Goal: Complete application form

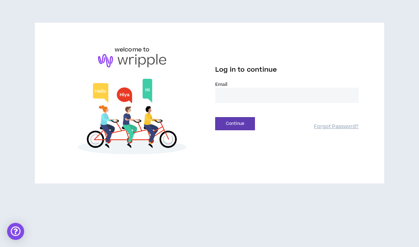
click at [259, 95] on input "email" at bounding box center [286, 95] width 143 height 15
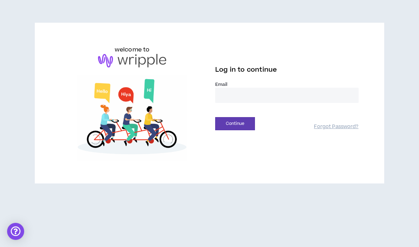
click at [290, 91] on input "email" at bounding box center [286, 95] width 143 height 15
type input "**********"
click at [246, 128] on button "Continue" at bounding box center [235, 123] width 40 height 13
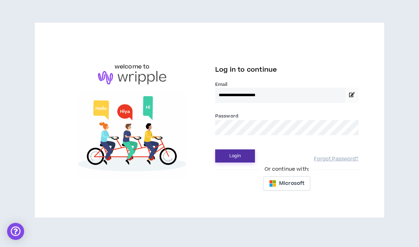
click at [242, 153] on button "Login" at bounding box center [235, 155] width 40 height 13
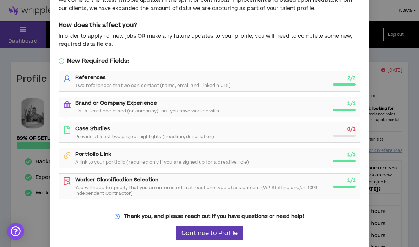
scroll to position [36, 0]
click at [197, 230] on span "Continue to Profile" at bounding box center [209, 233] width 56 height 7
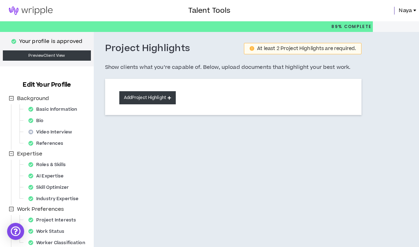
click at [171, 97] on icon at bounding box center [170, 98] width 4 height 4
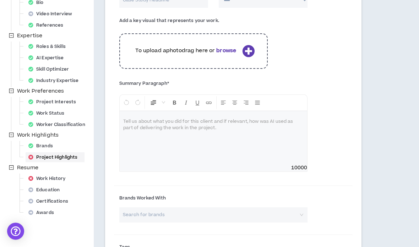
scroll to position [118, 0]
